Goal: Consume media (video, audio)

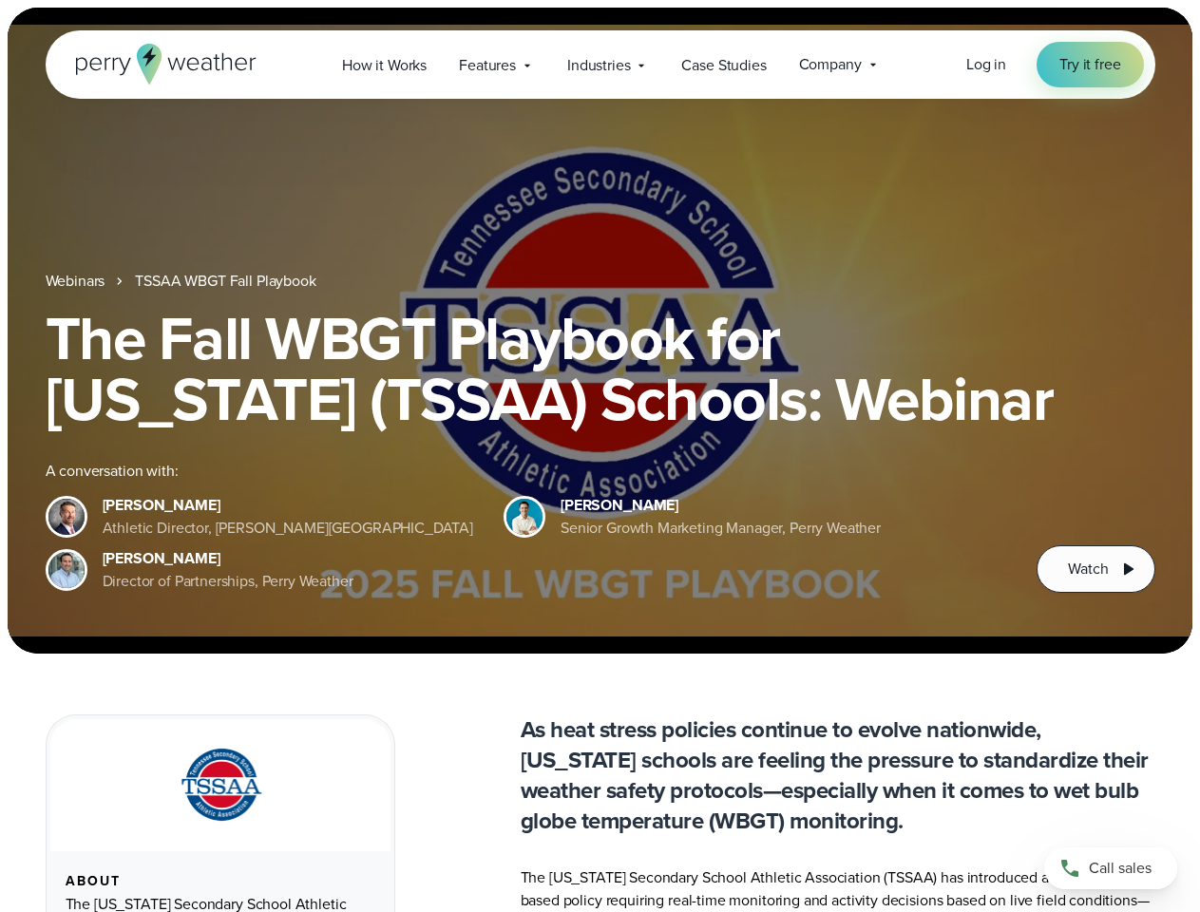
click at [599, 456] on div "The Fall WBGT Playbook for [US_STATE] (TSSAA) Schools: Webinar A conversation w…" at bounding box center [600, 450] width 1109 height 285
click at [599, 65] on span "Industries" at bounding box center [598, 65] width 63 height 23
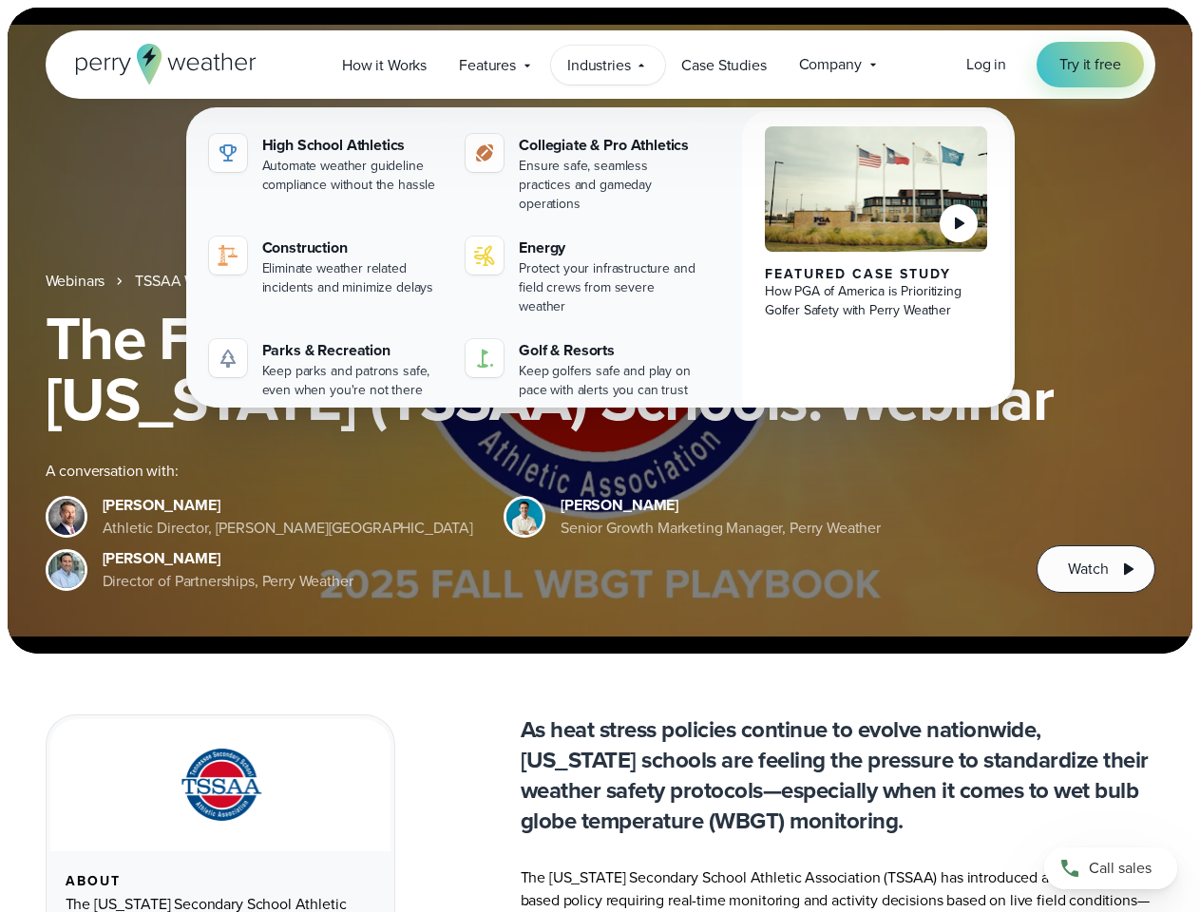
click at [599, 331] on h1 "The Fall WBGT Playbook for [US_STATE] (TSSAA) Schools: Webinar" at bounding box center [600, 369] width 1109 height 122
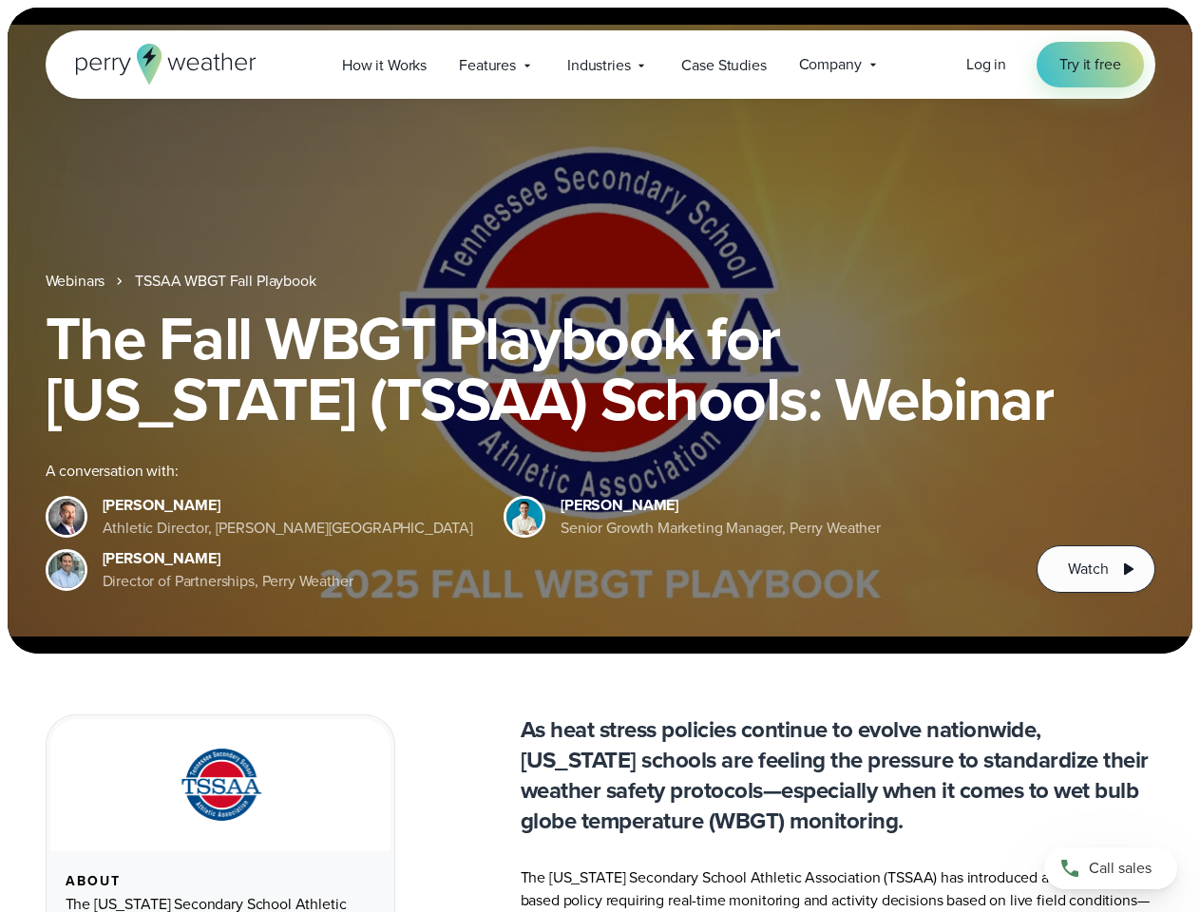
click at [227, 281] on link "TSSAA WBGT Fall Playbook" at bounding box center [225, 281] width 180 height 23
click at [1095, 569] on span "Watch" at bounding box center [1088, 569] width 40 height 23
